Goal: Find specific page/section: Find specific page/section

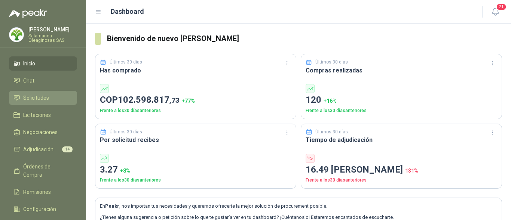
click at [39, 99] on span "Solicitudes" at bounding box center [36, 98] width 26 height 8
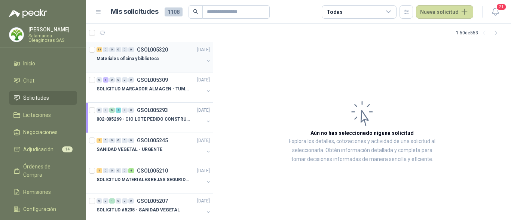
click at [157, 60] on div "Materiales oficina y biblioteca" at bounding box center [150, 58] width 107 height 9
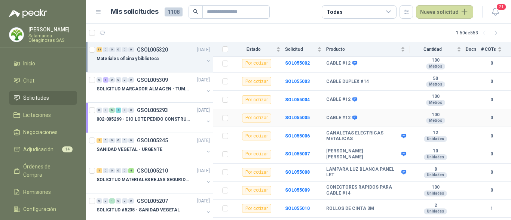
scroll to position [172, 0]
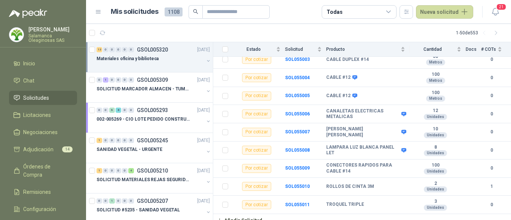
click at [48, 37] on p "Salamanca Oleaginosas SAS" at bounding box center [52, 38] width 49 height 9
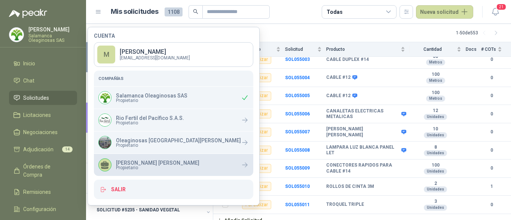
click at [128, 165] on p "[PERSON_NAME]" at bounding box center [157, 162] width 83 height 5
